Goal: Transaction & Acquisition: Purchase product/service

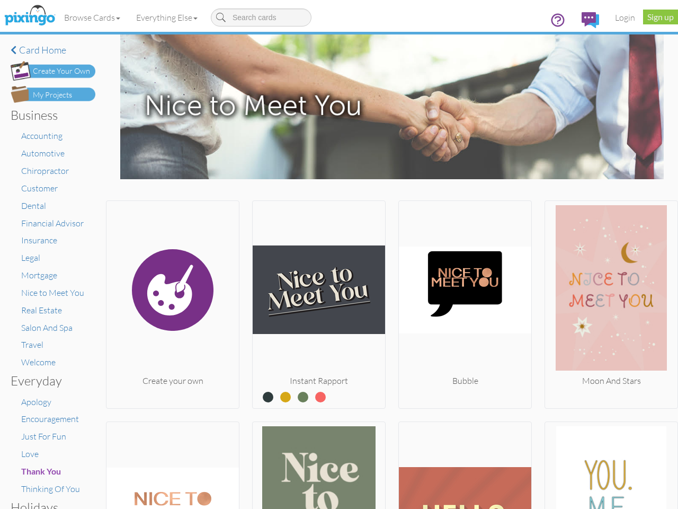
click at [339, 254] on img at bounding box center [319, 290] width 133 height 170
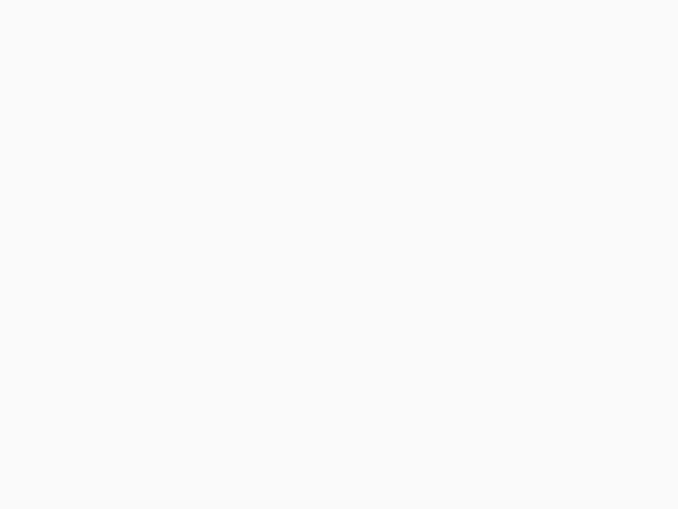
click at [93, 17] on body at bounding box center [339, 254] width 678 height 509
click at [169, 17] on body at bounding box center [339, 254] width 678 height 509
click at [172, 302] on body at bounding box center [339, 254] width 678 height 509
click at [316, 302] on body at bounding box center [339, 254] width 678 height 509
click at [460, 302] on body at bounding box center [339, 254] width 678 height 509
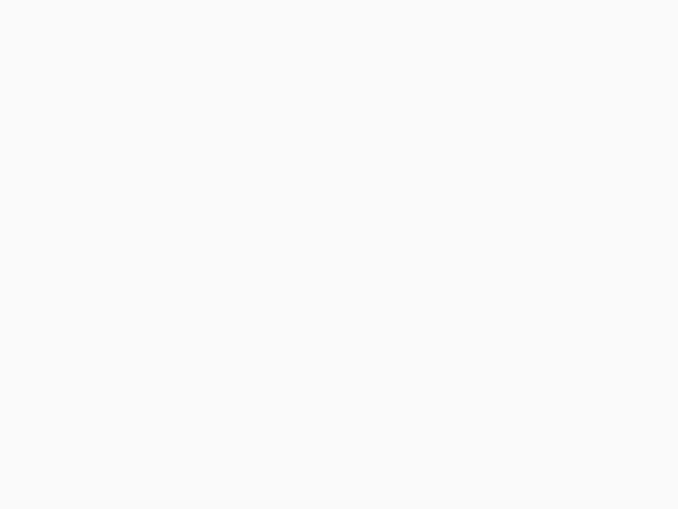
click at [604, 302] on body at bounding box center [339, 254] width 678 height 509
click at [172, 464] on body at bounding box center [339, 254] width 678 height 509
click at [316, 464] on body at bounding box center [339, 254] width 678 height 509
click at [460, 464] on body at bounding box center [339, 254] width 678 height 509
